Goal: Check status: Check status

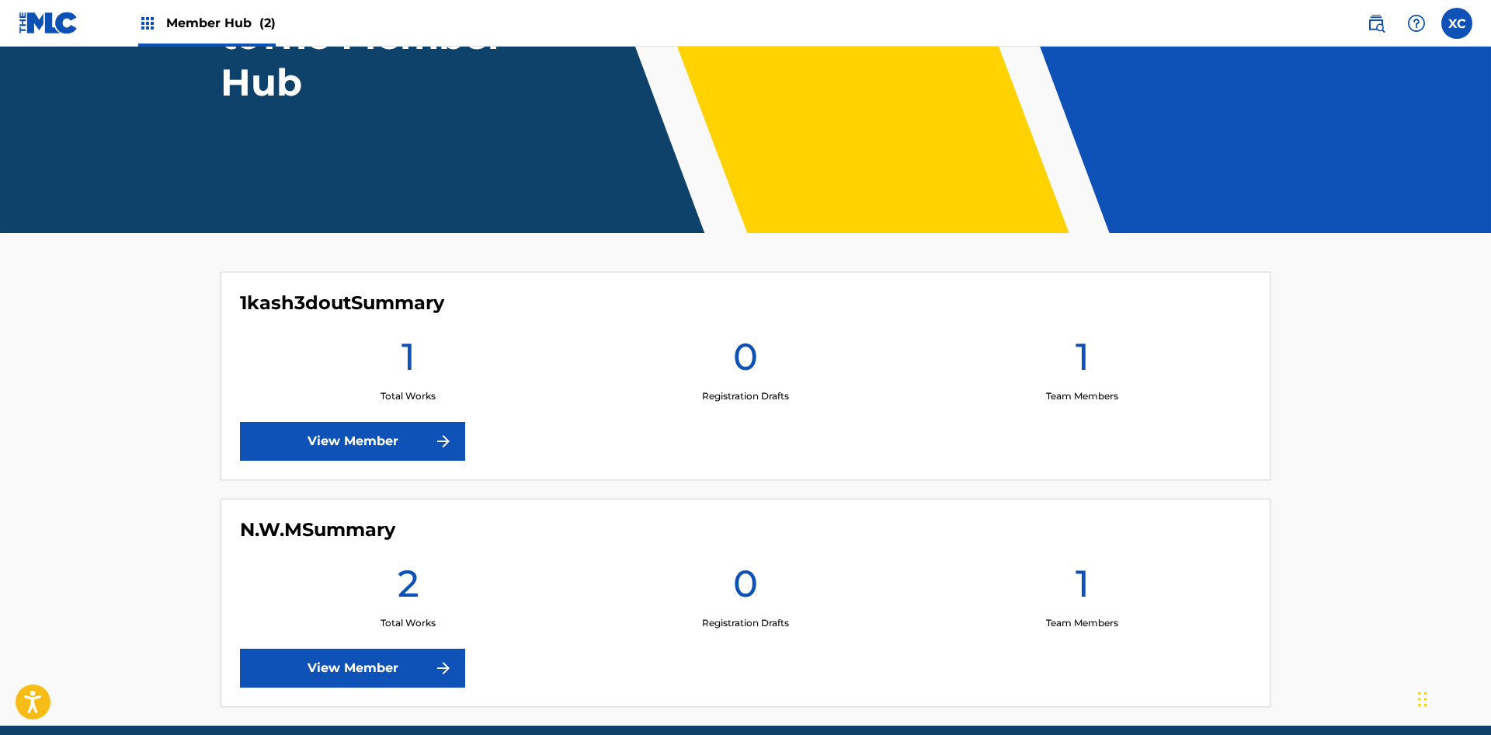
click at [322, 648] on link "View Member" at bounding box center [352, 667] width 225 height 39
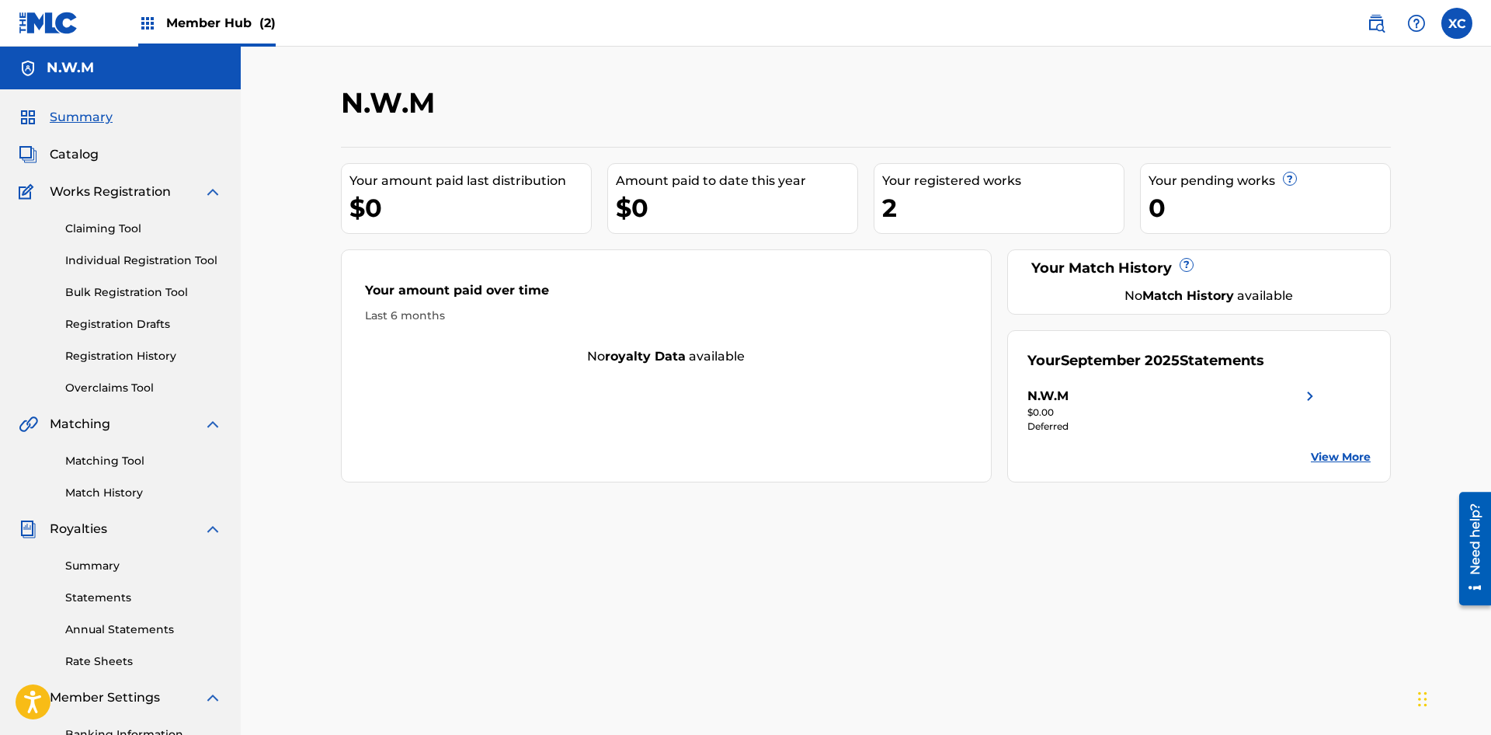
click at [686, 208] on div "$0" at bounding box center [737, 207] width 242 height 35
click at [553, 189] on div "Your amount paid last distribution" at bounding box center [470, 181] width 242 height 19
click at [1316, 398] on img at bounding box center [1310, 396] width 19 height 19
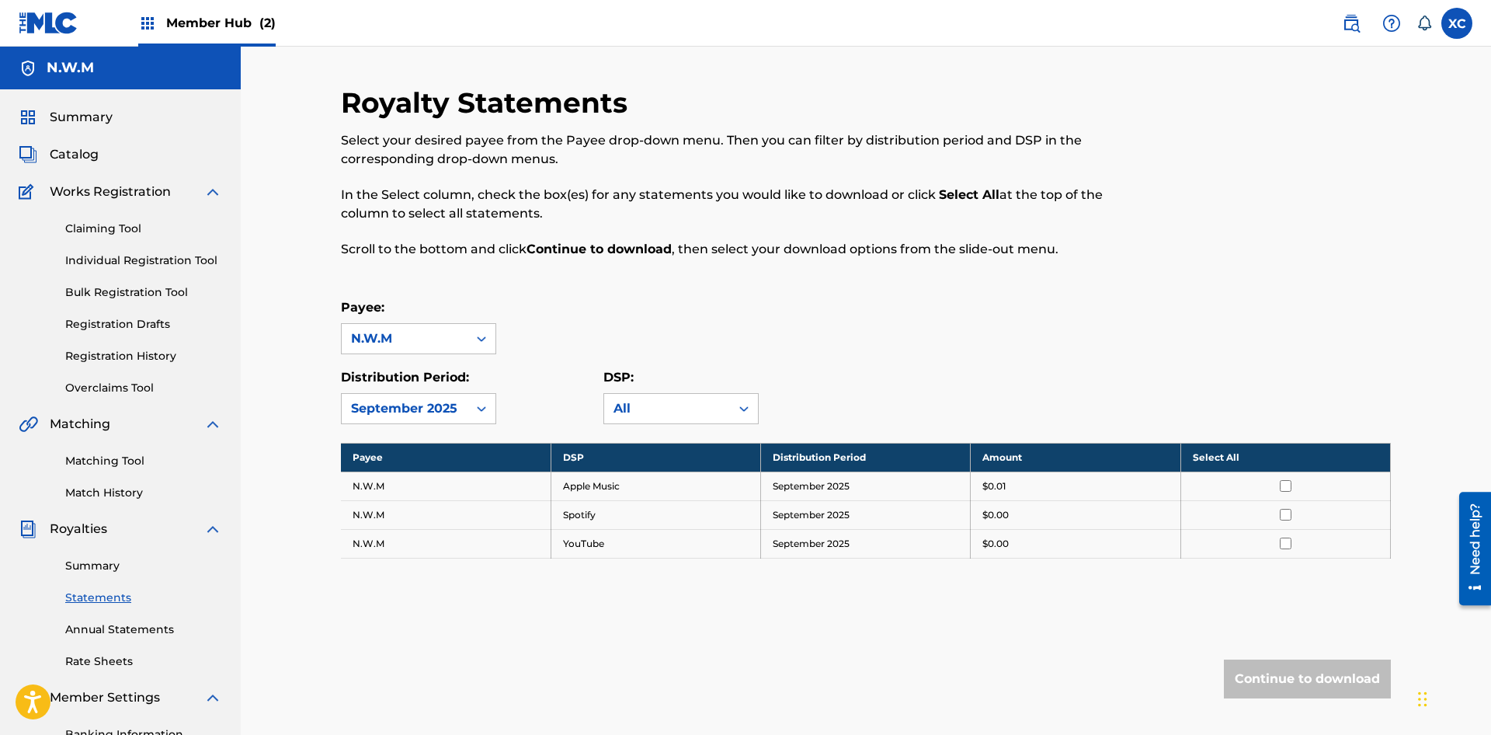
click at [1288, 492] on td at bounding box center [1285, 485] width 210 height 29
